Goal: Information Seeking & Learning: Find specific page/section

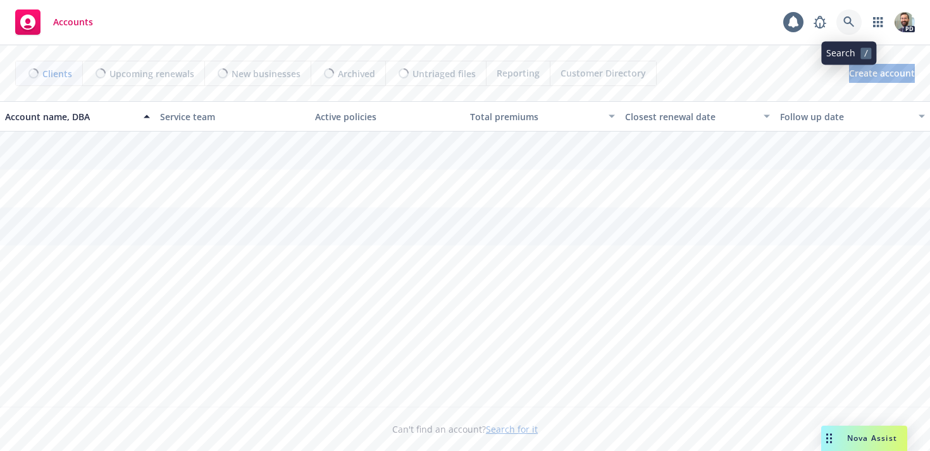
click at [847, 17] on icon at bounding box center [848, 21] width 11 height 11
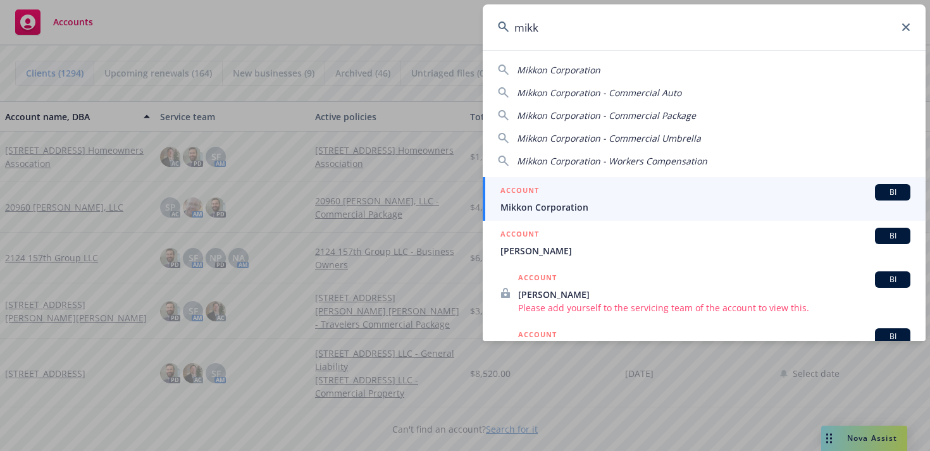
type input "mikk"
click at [640, 192] on div "ACCOUNT BI" at bounding box center [705, 192] width 410 height 16
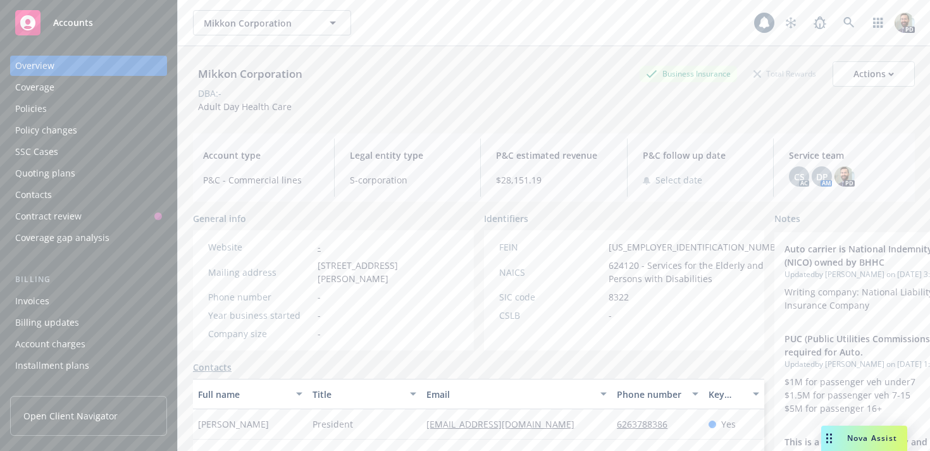
click at [53, 110] on div "Policies" at bounding box center [88, 109] width 147 height 20
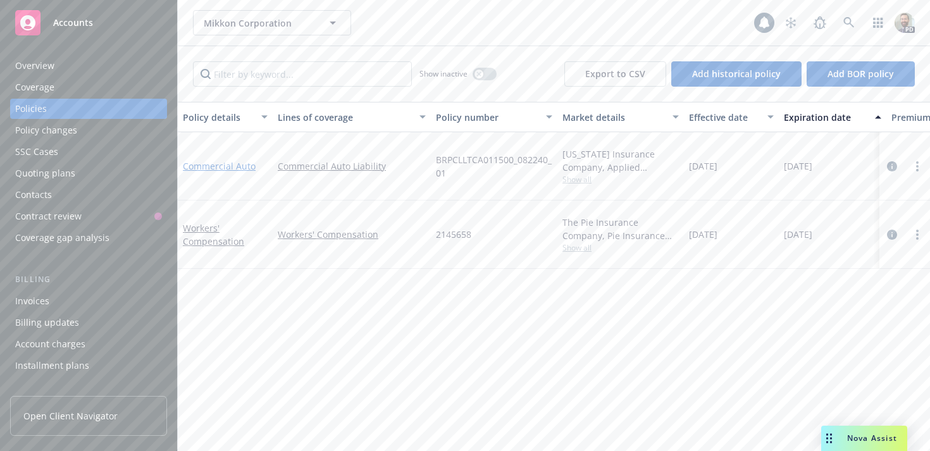
click at [217, 160] on link "Commercial Auto" at bounding box center [219, 166] width 73 height 12
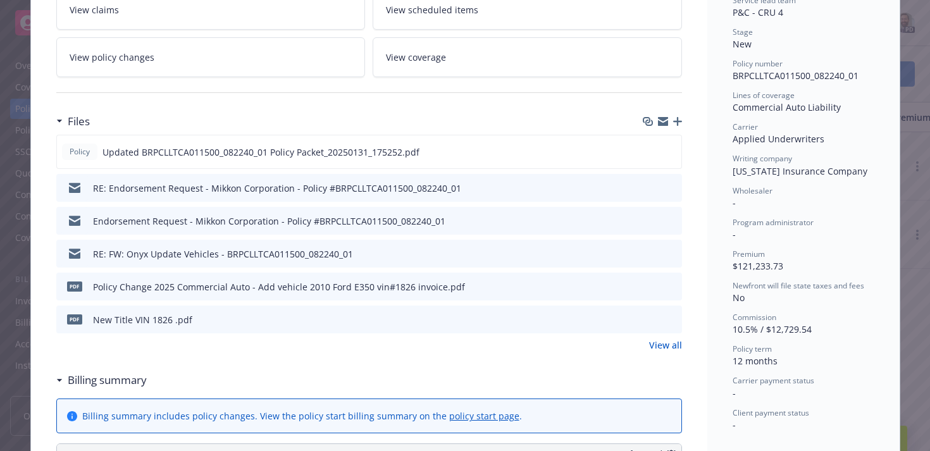
scroll to position [283, 0]
click at [675, 347] on link "View all" at bounding box center [665, 342] width 33 height 13
